Goal: Information Seeking & Learning: Learn about a topic

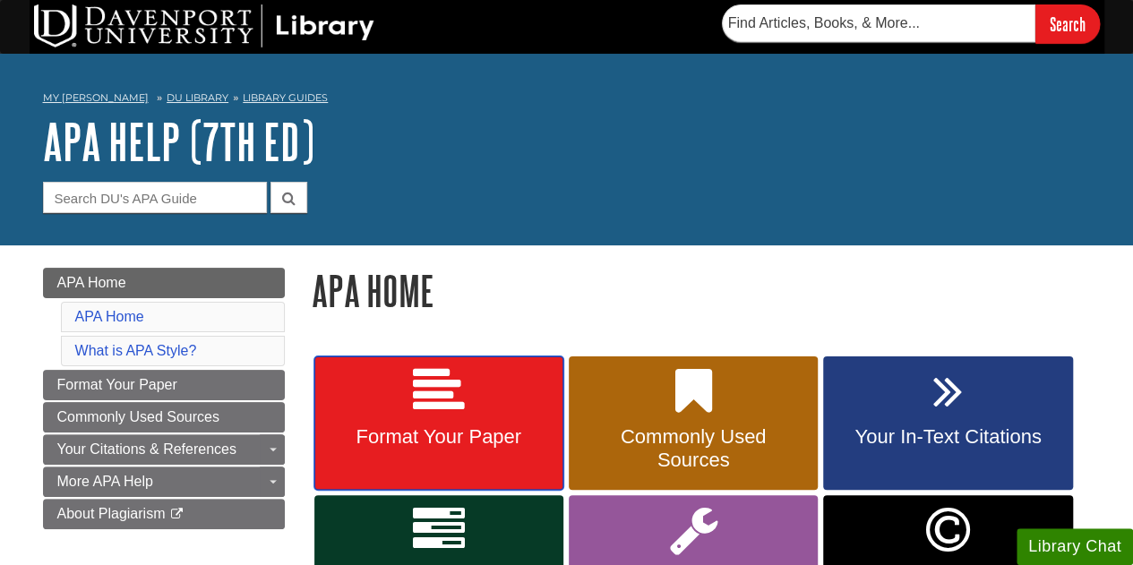
click at [420, 479] on link "Format Your Paper" at bounding box center [438, 423] width 249 height 134
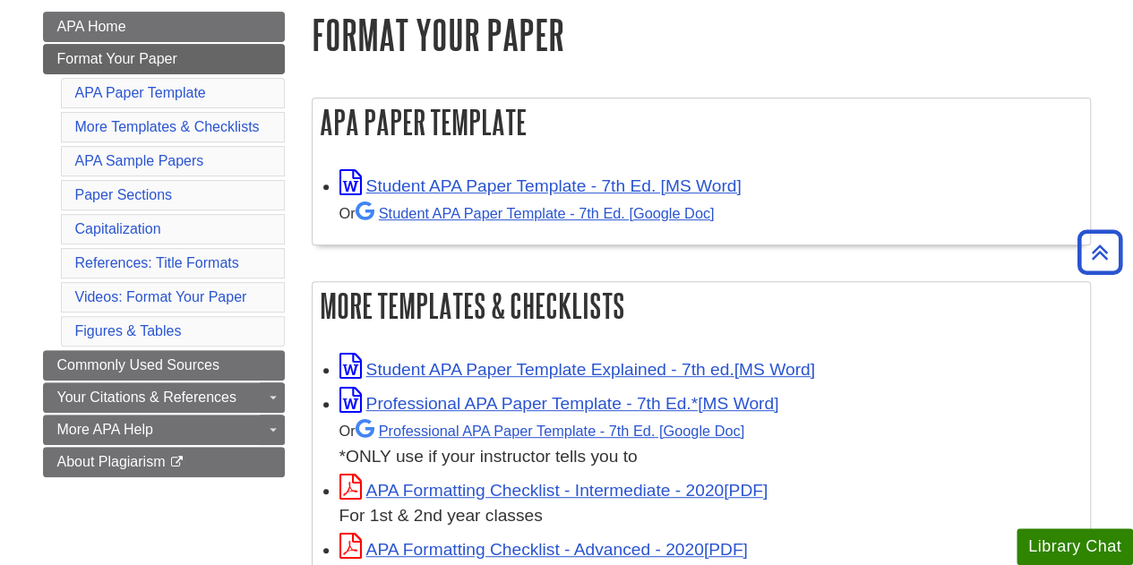
scroll to position [254, 0]
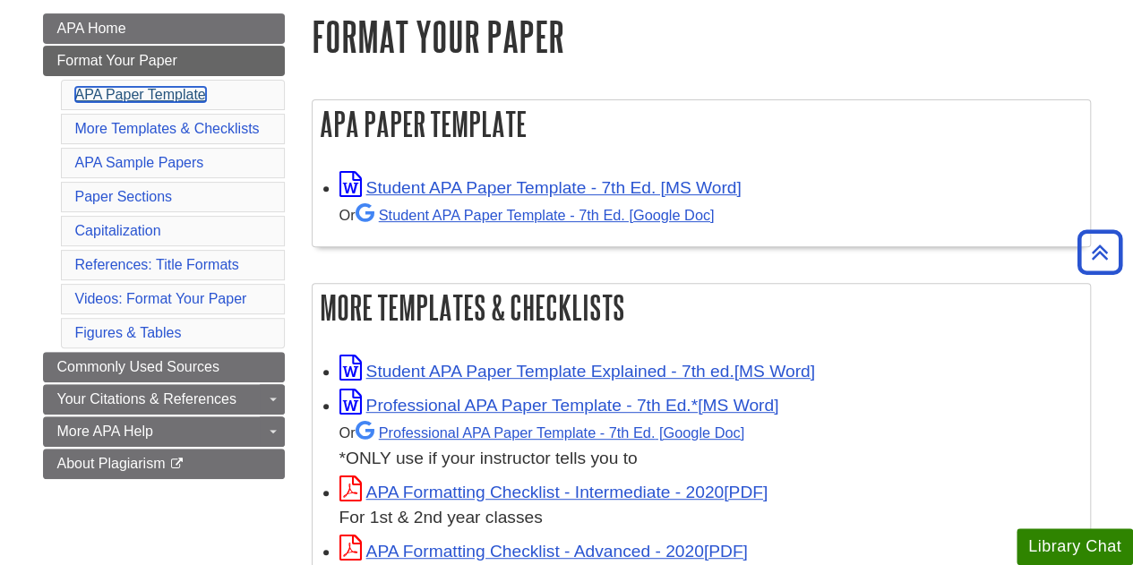
click at [172, 88] on link "APA Paper Template" at bounding box center [140, 94] width 131 height 15
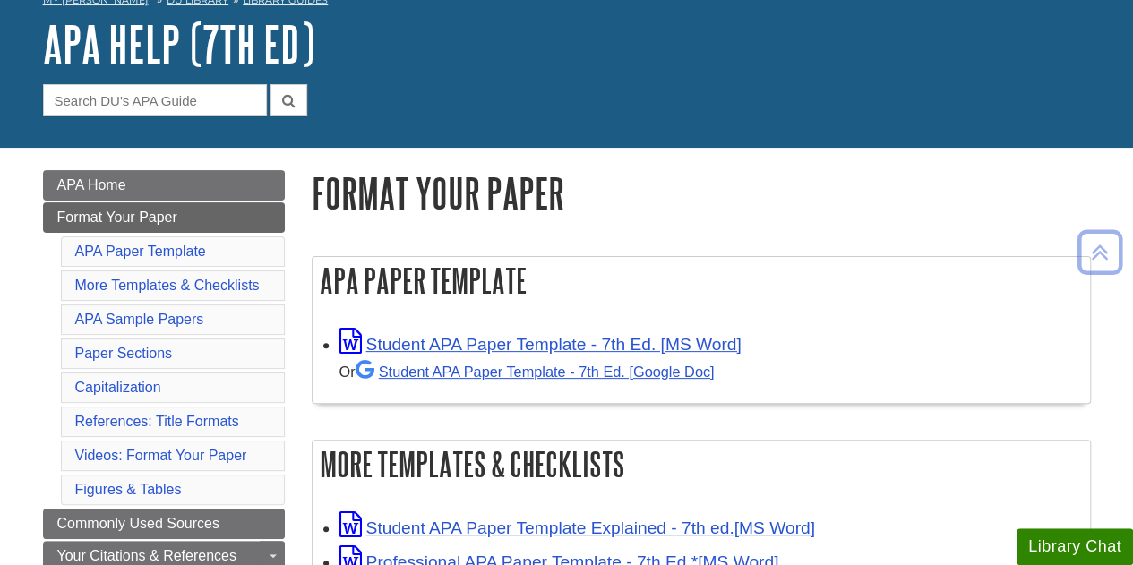
scroll to position [90, 0]
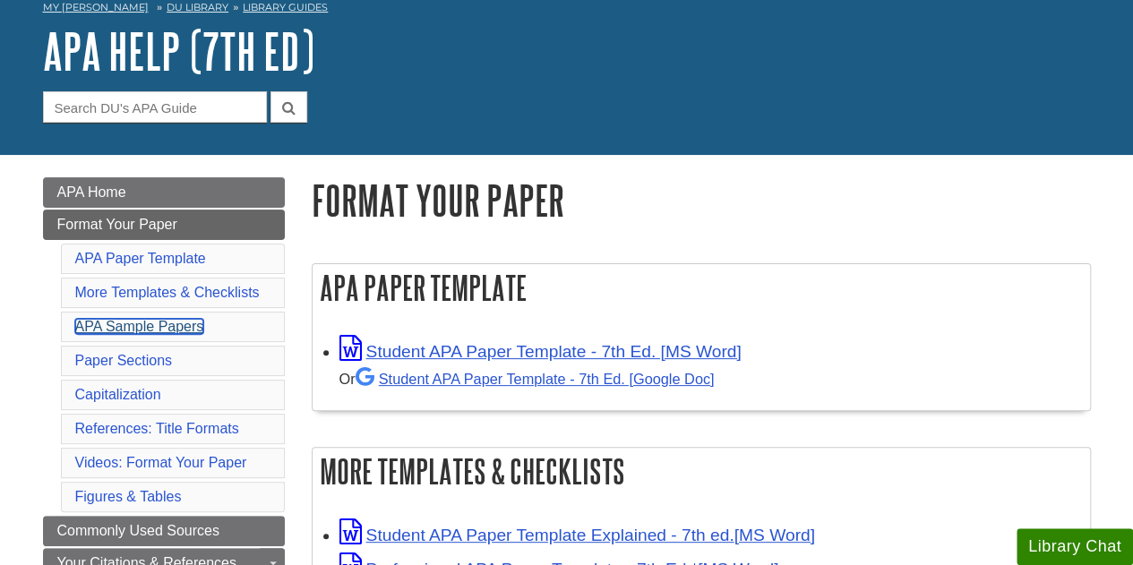
click at [168, 321] on link "APA Sample Papers" at bounding box center [139, 326] width 129 height 15
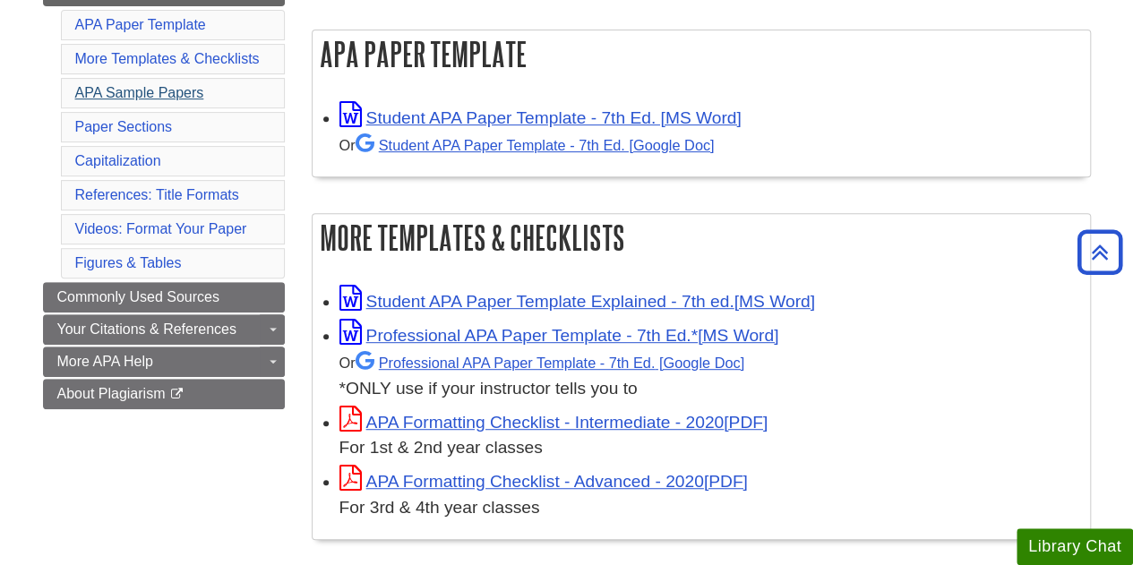
scroll to position [269, 0]
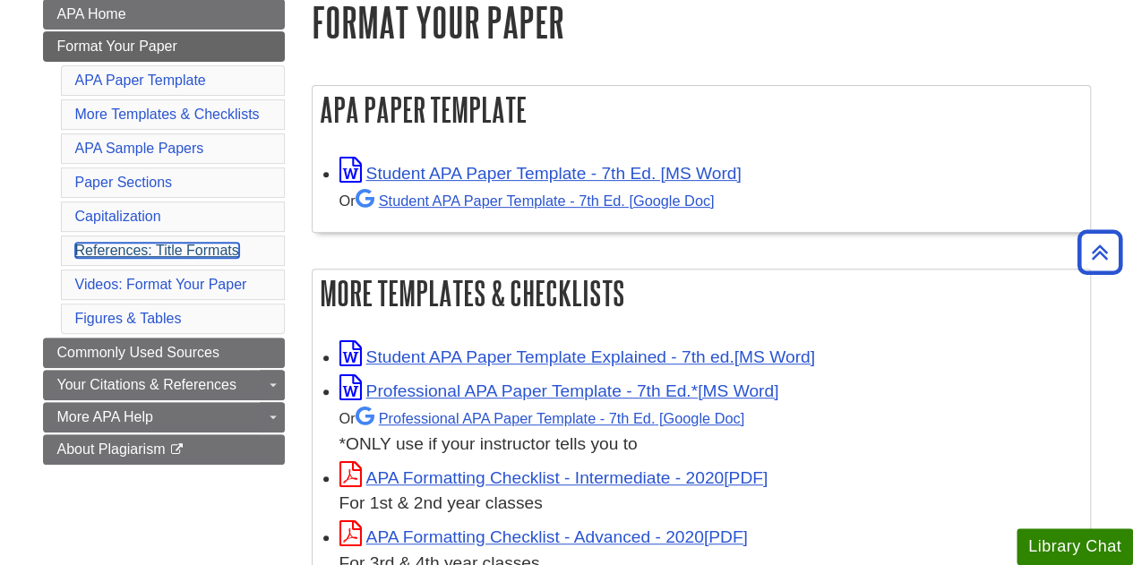
click at [218, 243] on link "References: Title Formats" at bounding box center [157, 250] width 164 height 15
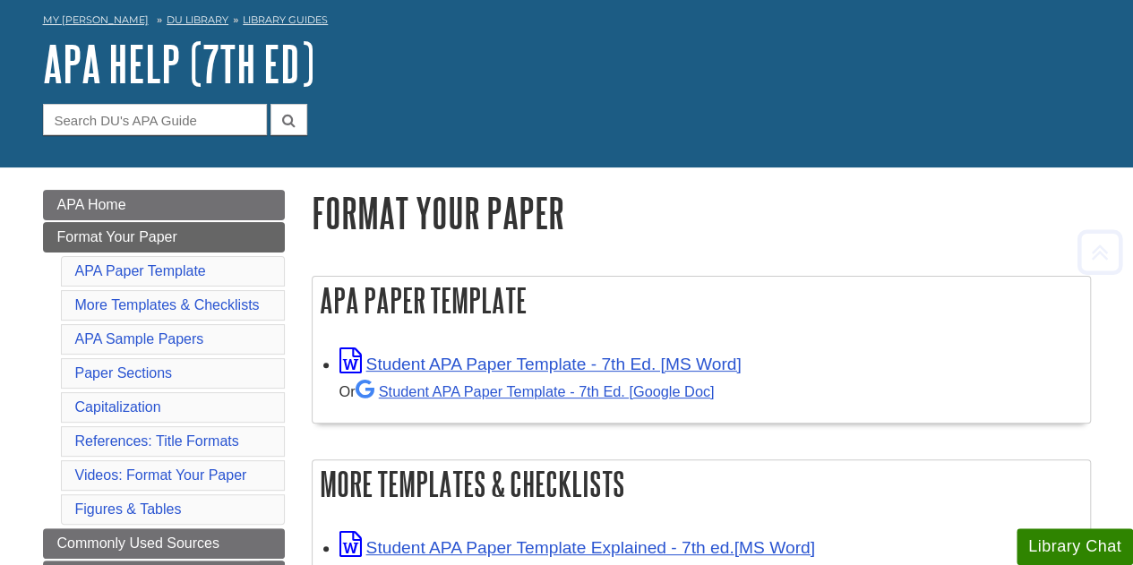
scroll to position [84, 0]
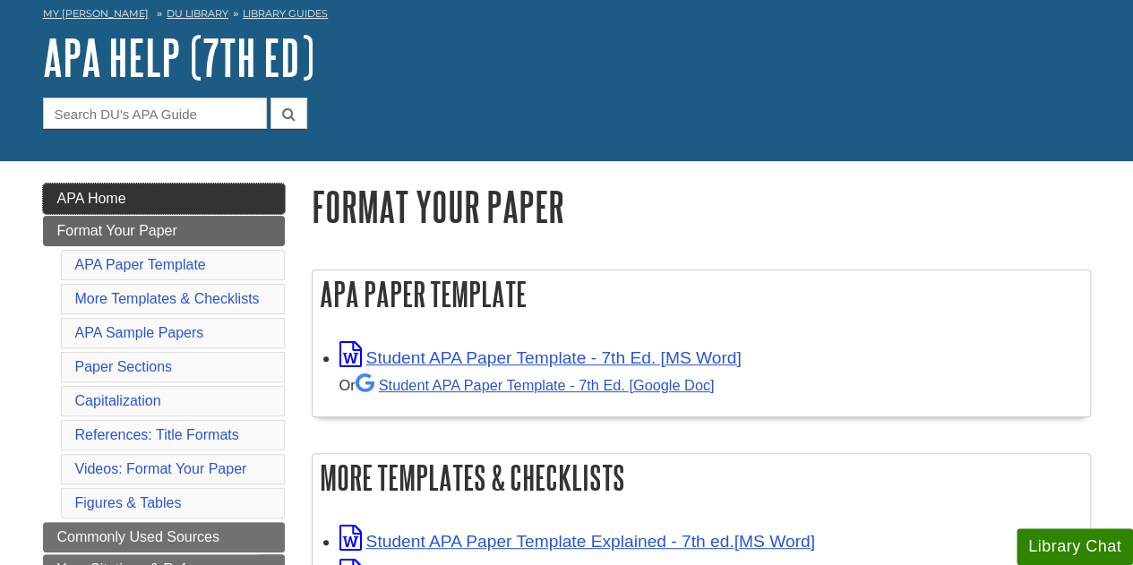
click at [149, 198] on link "APA Home" at bounding box center [164, 199] width 242 height 30
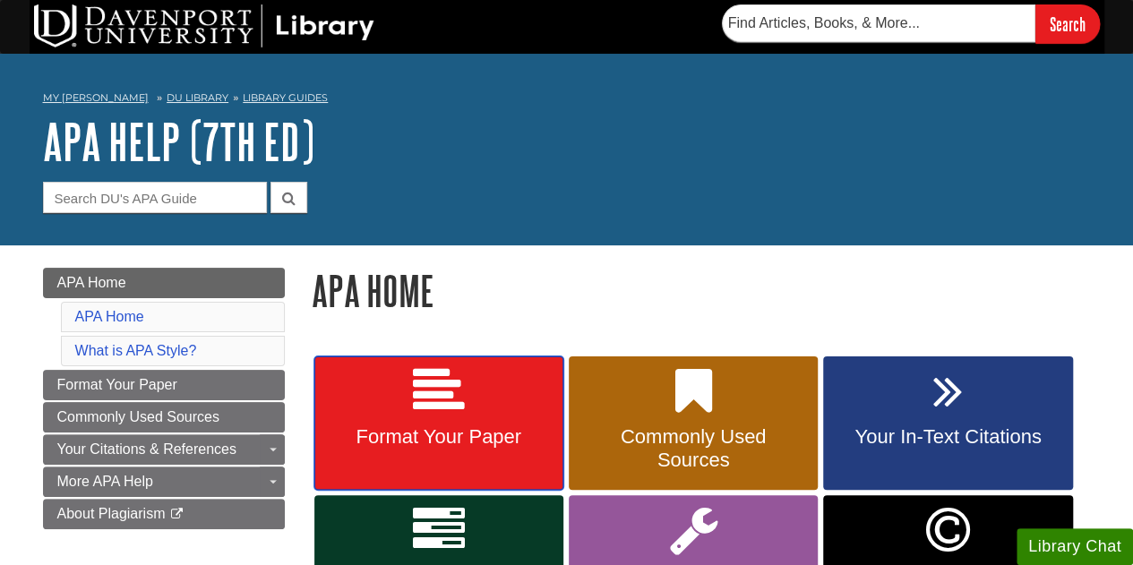
click at [459, 388] on icon at bounding box center [439, 391] width 52 height 52
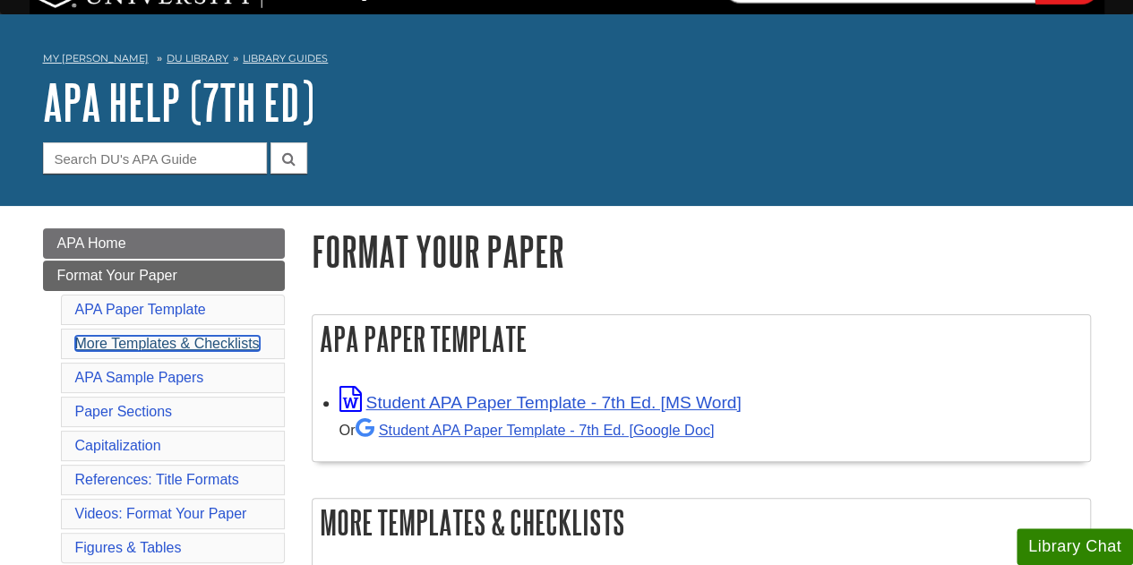
click at [204, 346] on link "More Templates & Checklists" at bounding box center [167, 343] width 184 height 15
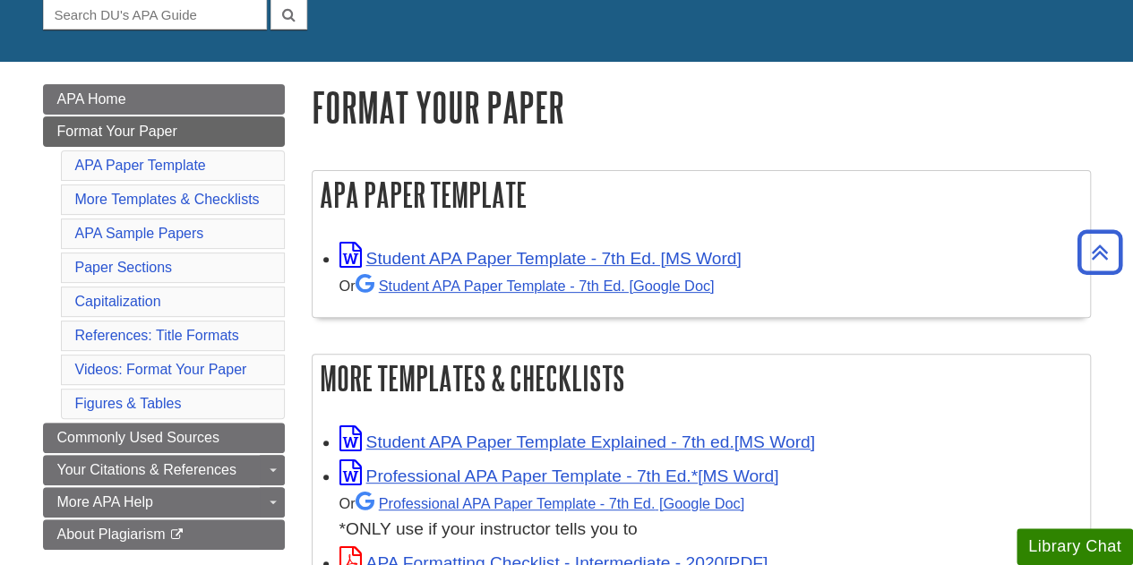
scroll to position [179, 0]
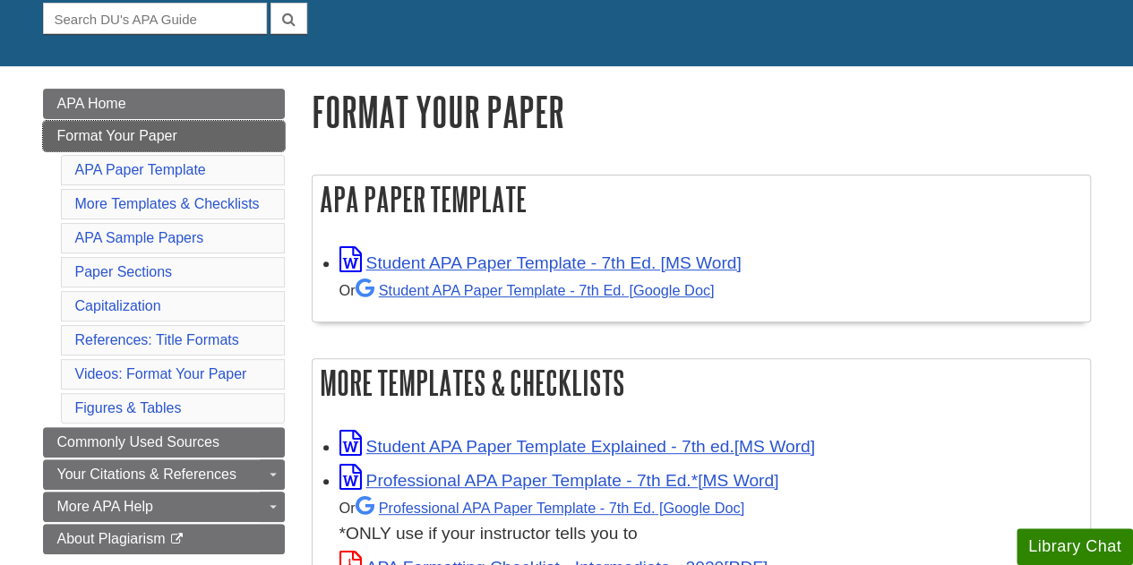
click at [168, 141] on span "Format Your Paper" at bounding box center [117, 135] width 120 height 15
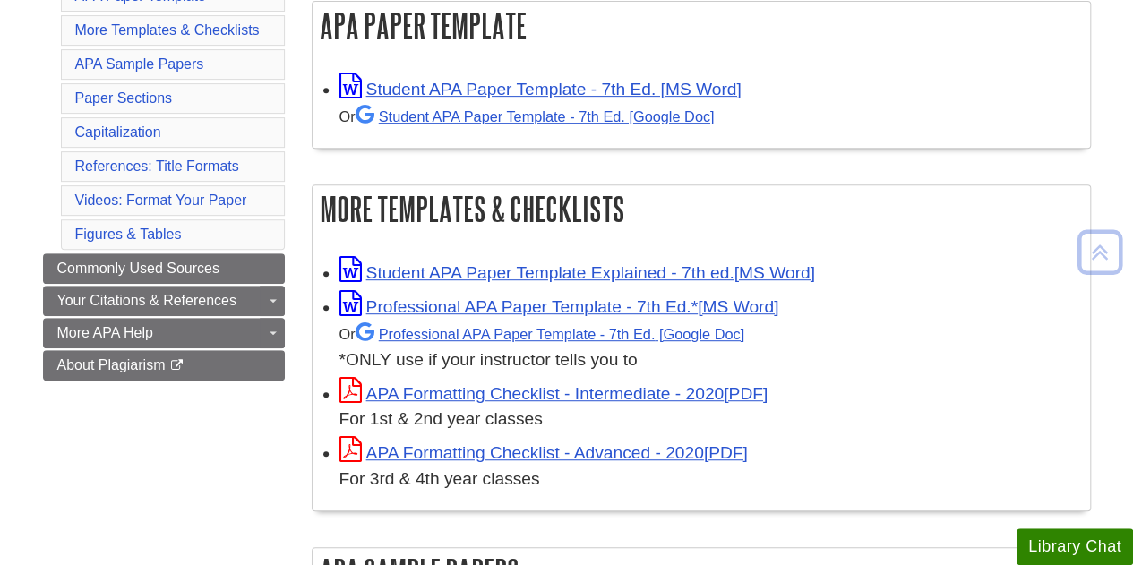
scroll to position [364, 0]
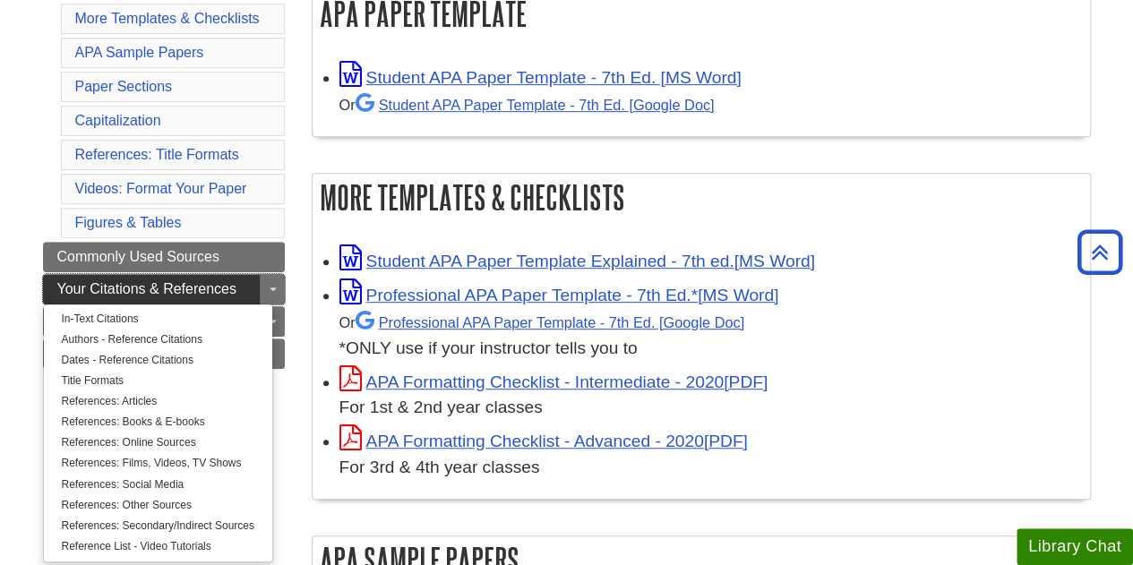
click at [247, 278] on link "Your Citations & References" at bounding box center [164, 289] width 242 height 30
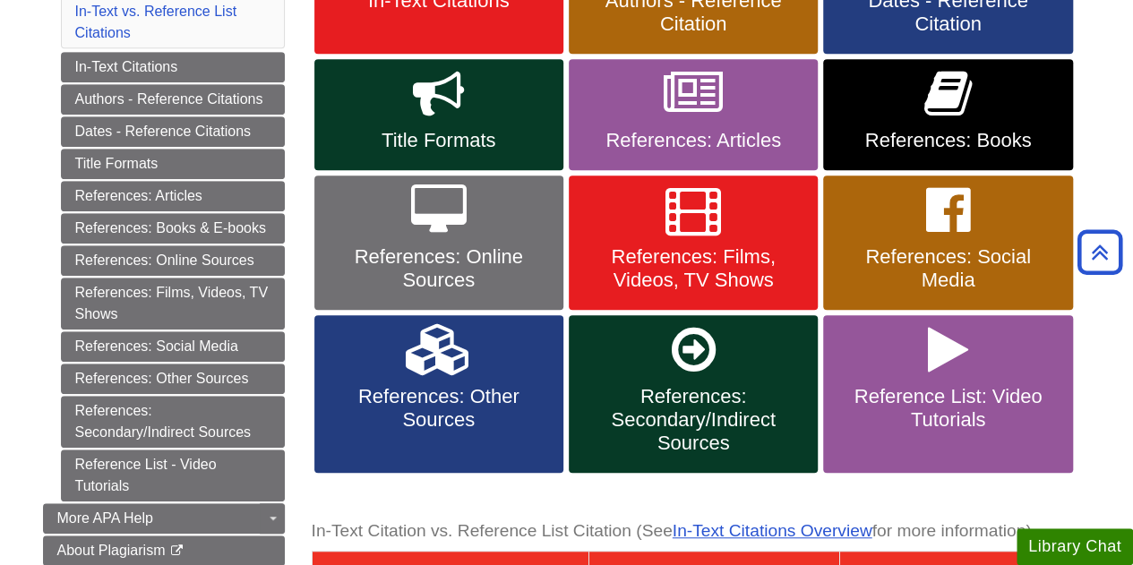
scroll to position [431, 0]
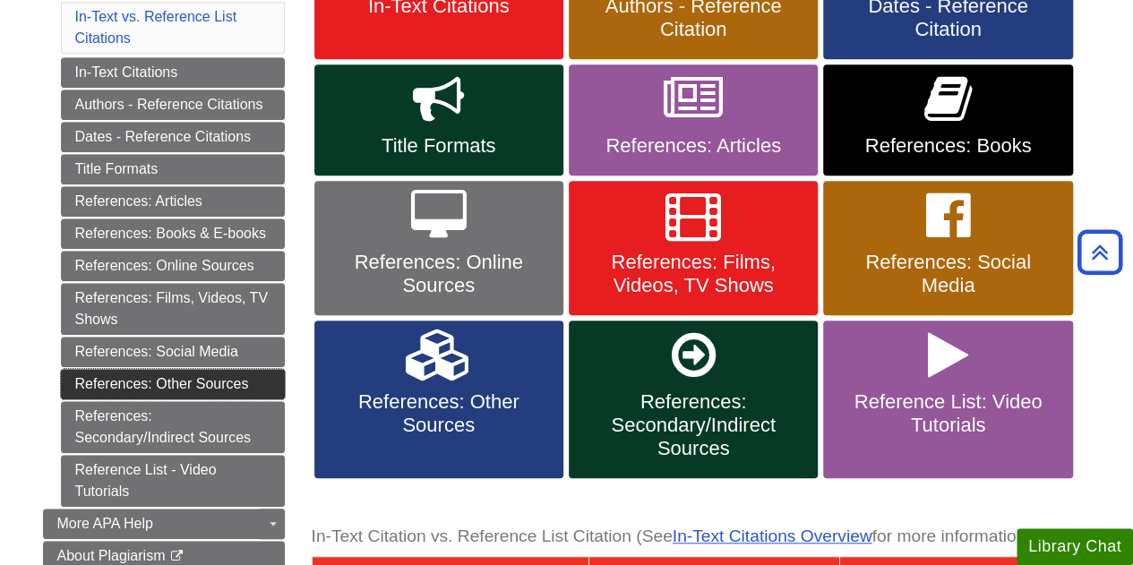
click at [227, 372] on link "References: Other Sources" at bounding box center [173, 384] width 224 height 30
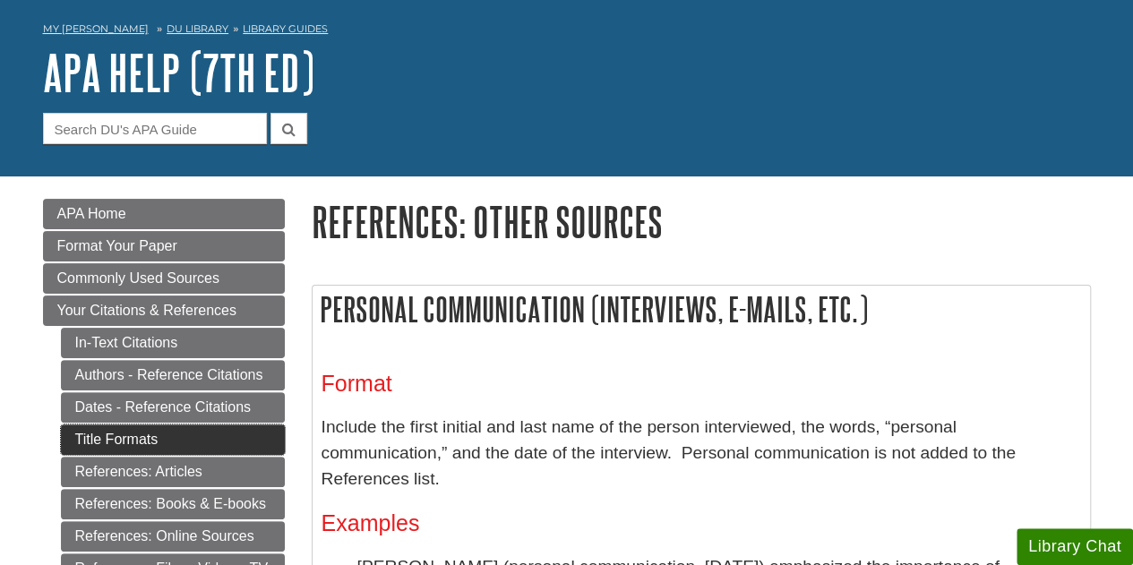
scroll to position [70, 0]
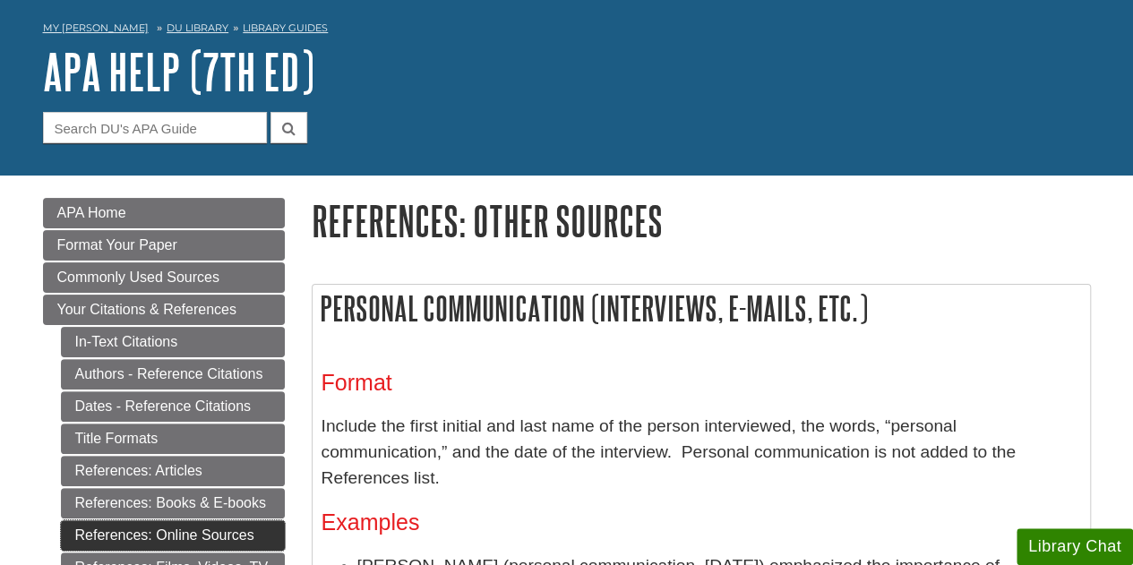
click at [217, 520] on link "References: Online Sources" at bounding box center [173, 535] width 224 height 30
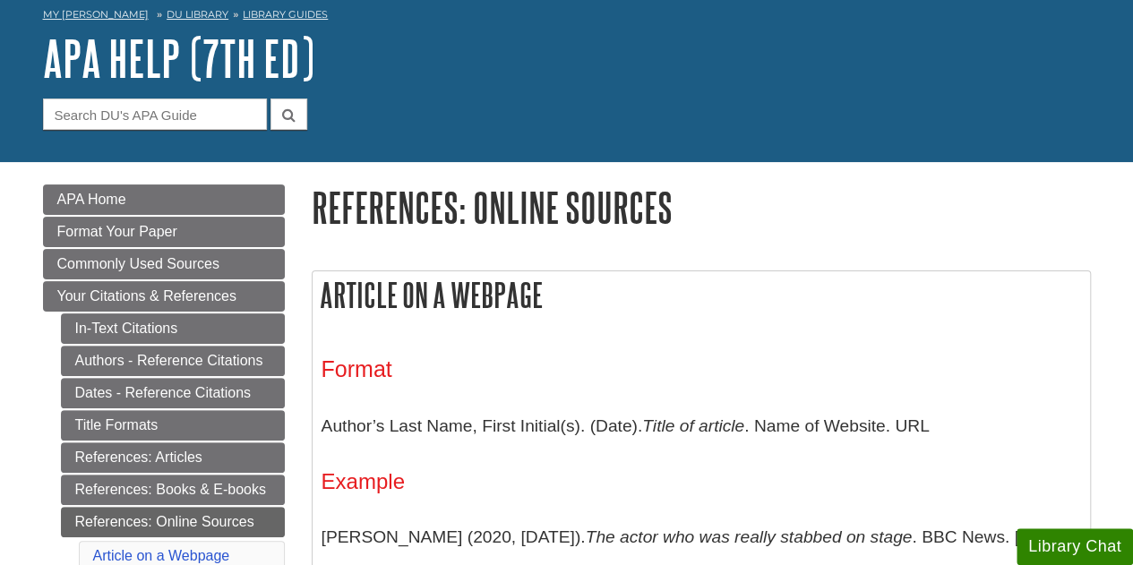
scroll to position [84, 0]
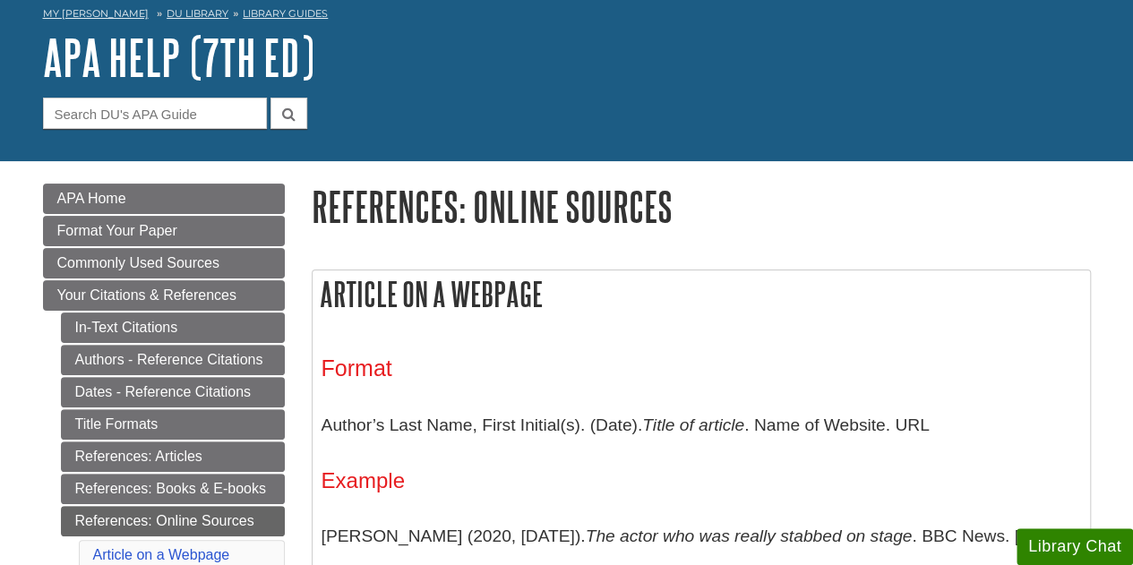
click at [387, 422] on p "Author’s Last Name, First Initial(s). (Date). Title of article . Name of Websit…" at bounding box center [701, 425] width 759 height 52
click at [678, 357] on h3 "Format" at bounding box center [701, 369] width 759 height 26
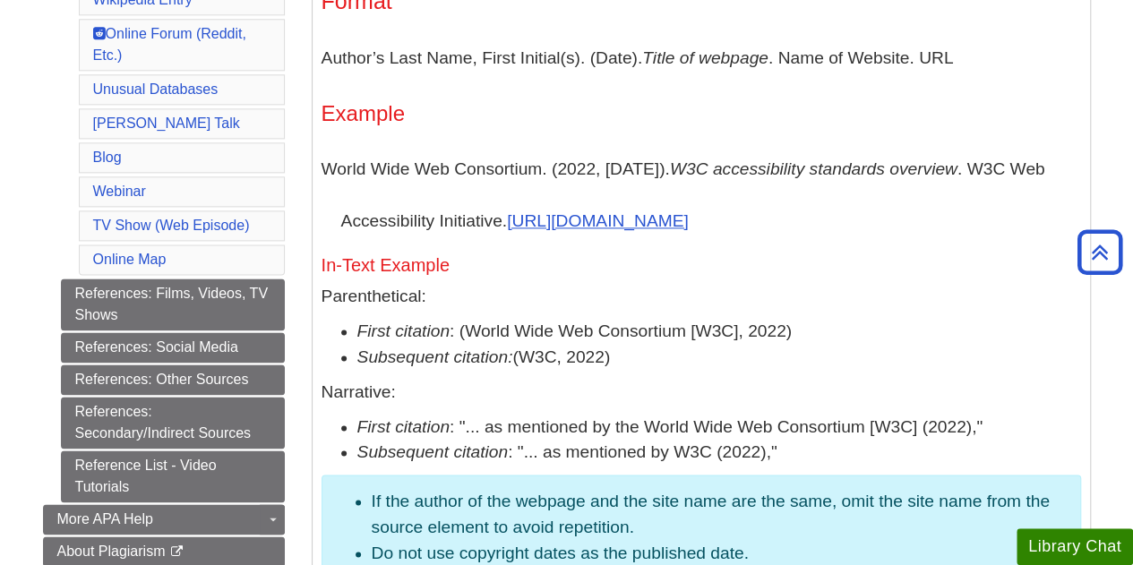
scroll to position [1067, 0]
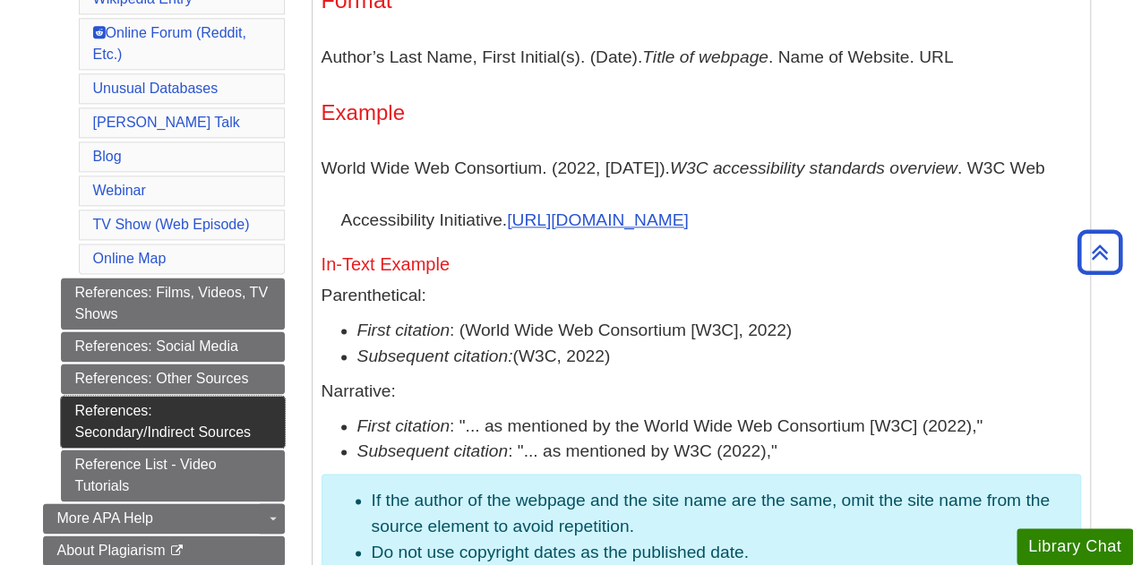
click at [190, 396] on link "References: Secondary/Indirect Sources" at bounding box center [173, 422] width 224 height 52
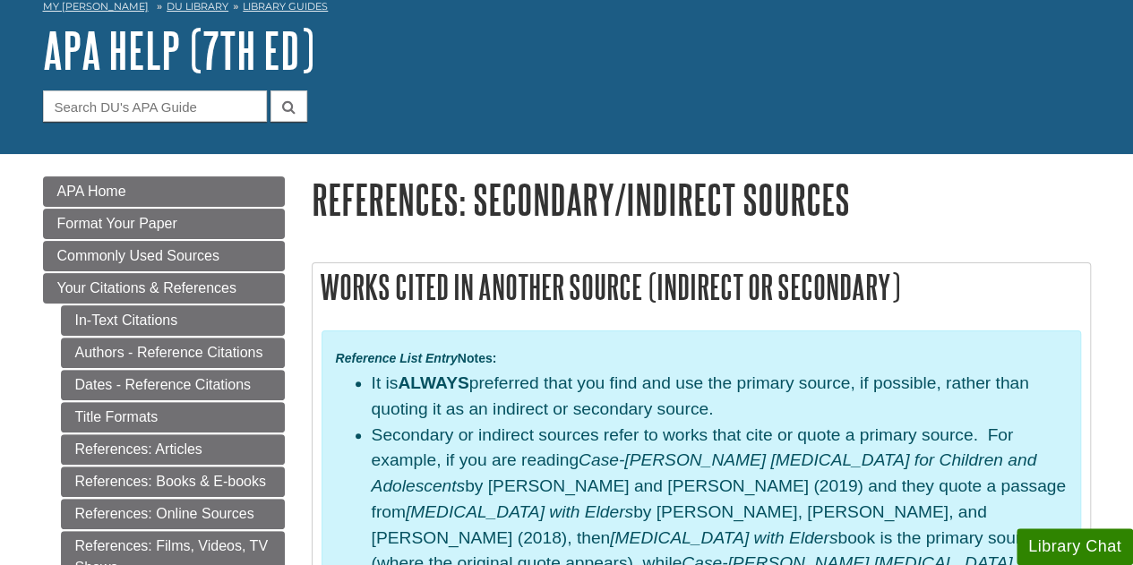
scroll to position [92, 0]
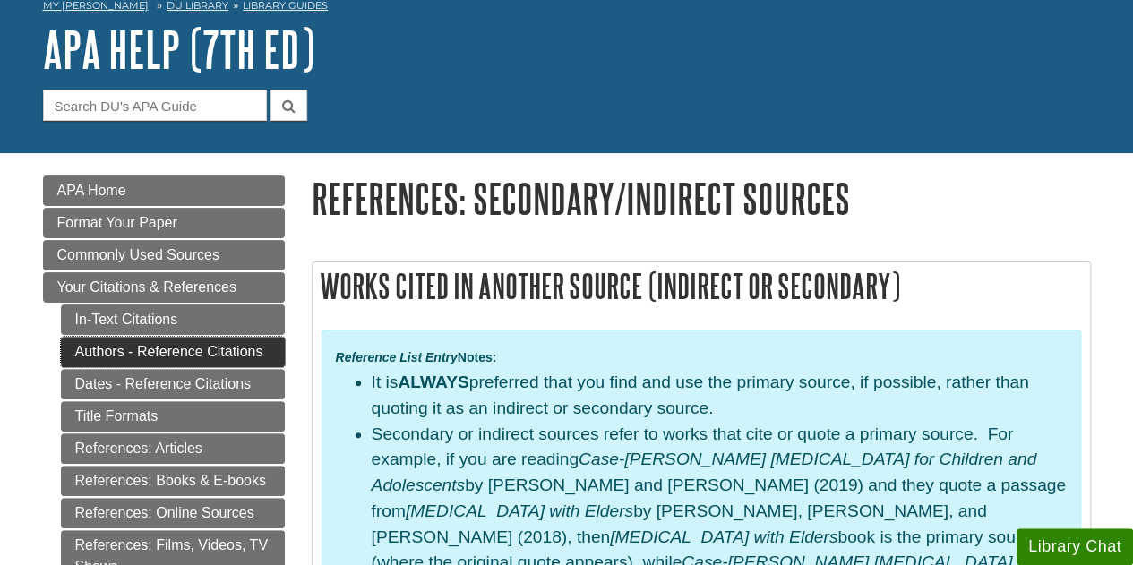
click at [166, 352] on link "Authors - Reference Citations" at bounding box center [173, 352] width 224 height 30
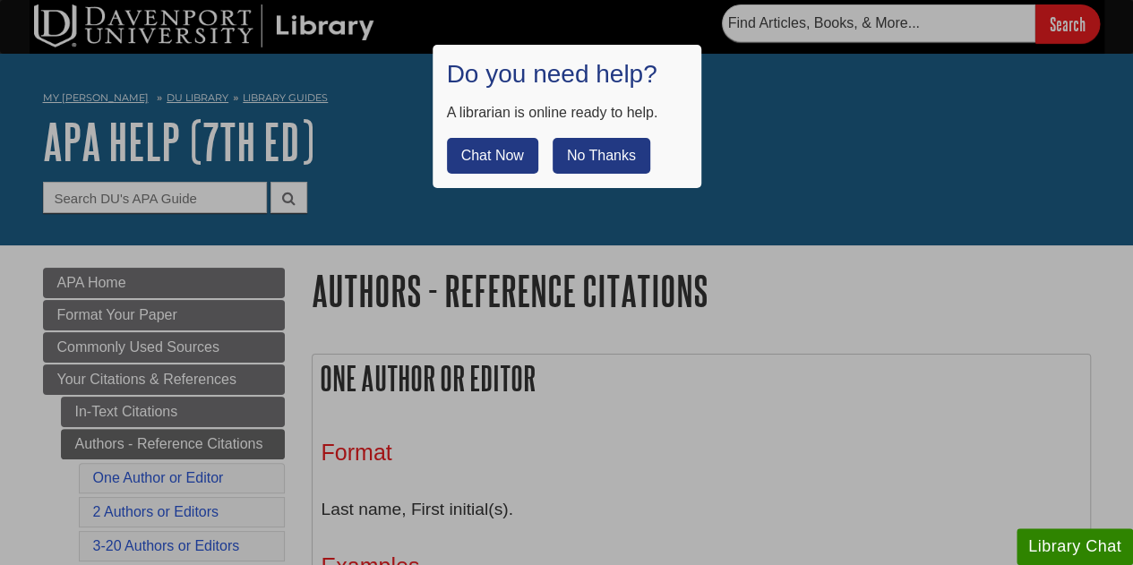
click at [627, 162] on button "No Thanks" at bounding box center [602, 156] width 98 height 36
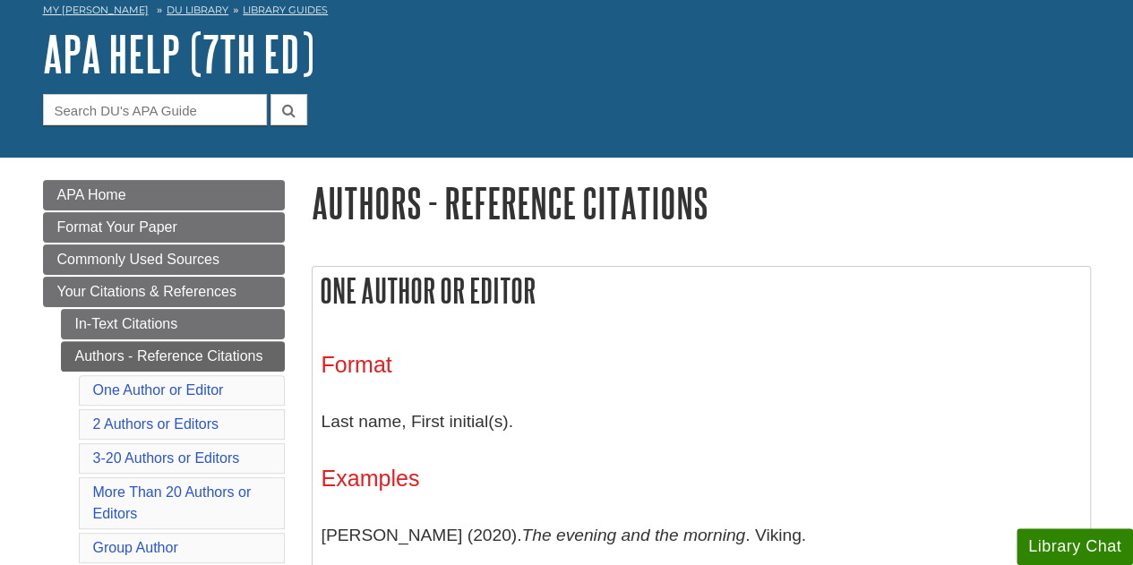
scroll to position [90, 0]
